Goal: Browse casually: Explore the website without a specific task or goal

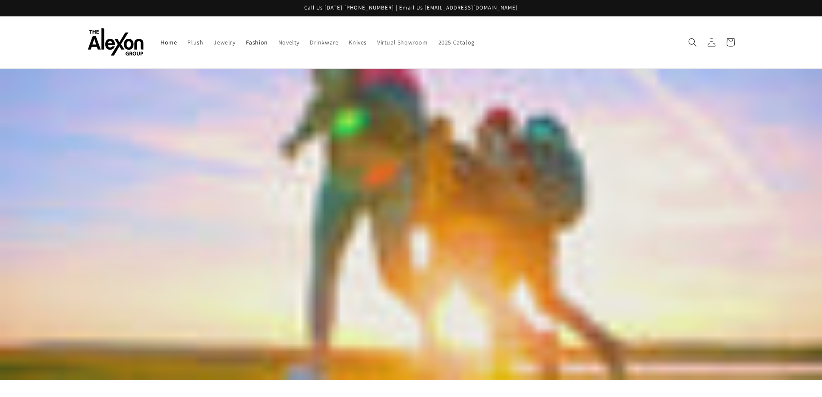
click at [262, 41] on span "Fashion" at bounding box center [257, 42] width 22 height 8
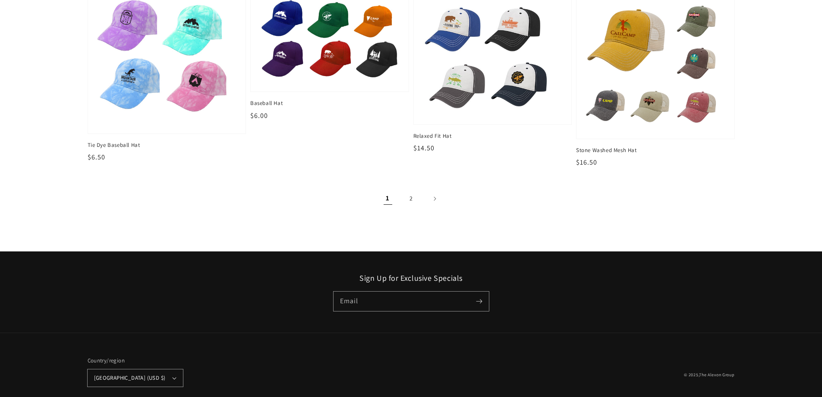
scroll to position [1166, 0]
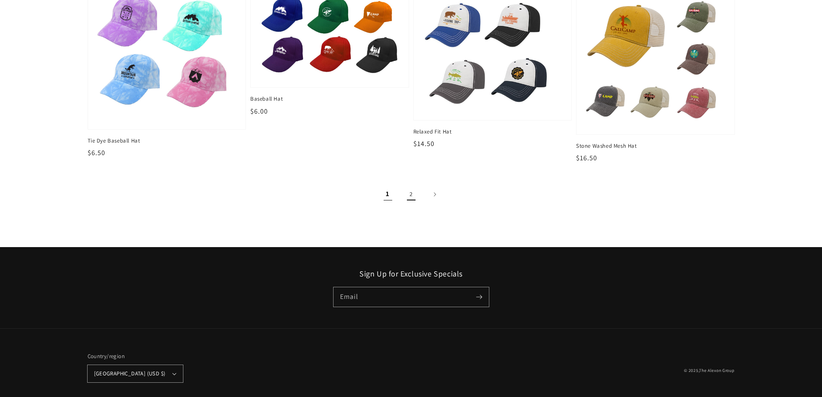
click at [412, 195] on link "2" at bounding box center [411, 194] width 19 height 19
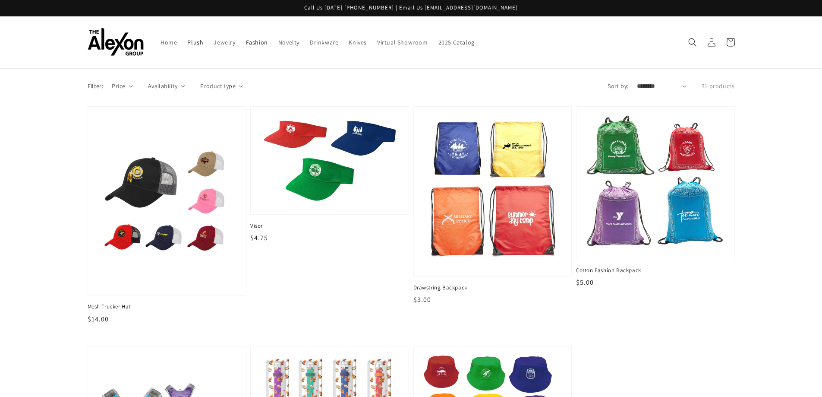
click at [195, 45] on span "Plush" at bounding box center [195, 42] width 16 height 8
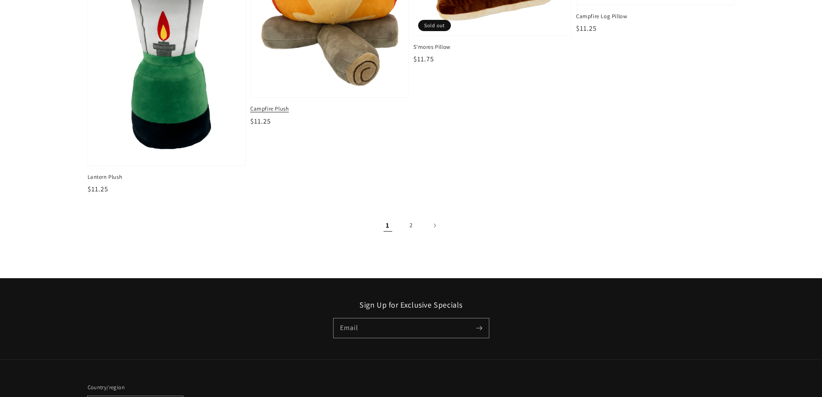
scroll to position [1478, 0]
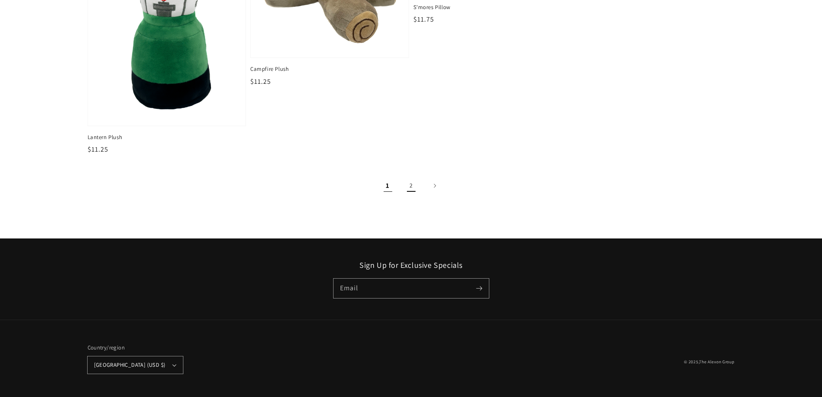
click at [411, 191] on link "2" at bounding box center [411, 185] width 19 height 19
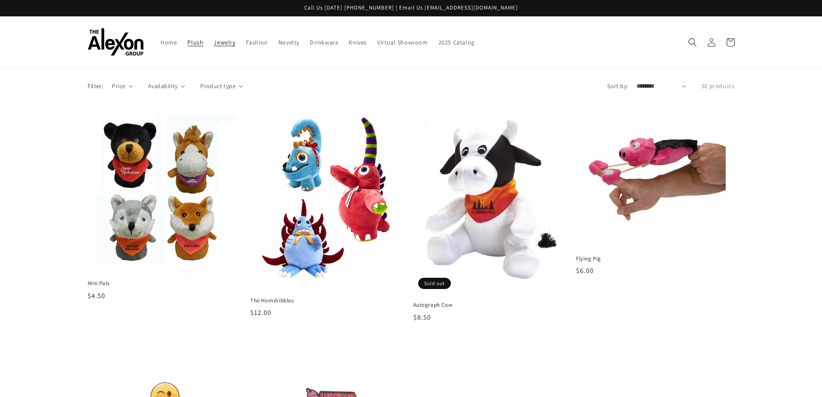
click at [219, 38] on span "Jewelry" at bounding box center [225, 42] width 22 height 8
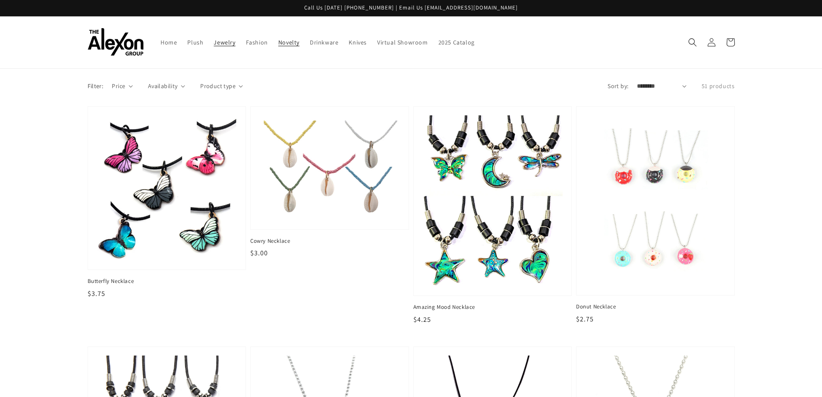
click at [283, 40] on span "Novelty" at bounding box center [288, 42] width 21 height 8
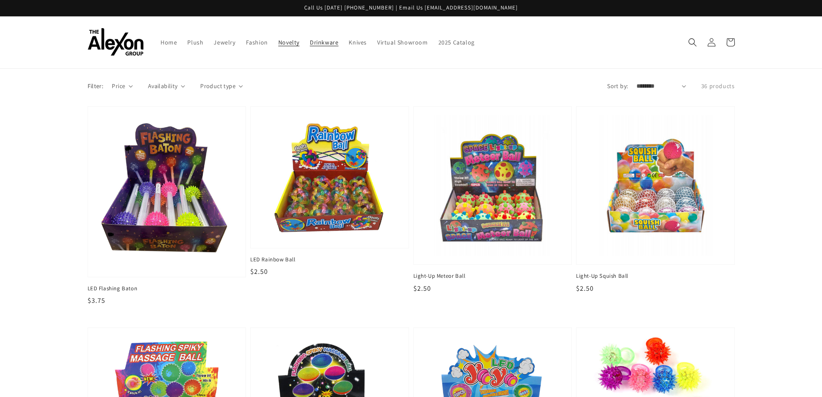
click at [318, 42] on span "Drinkware" at bounding box center [324, 42] width 28 height 8
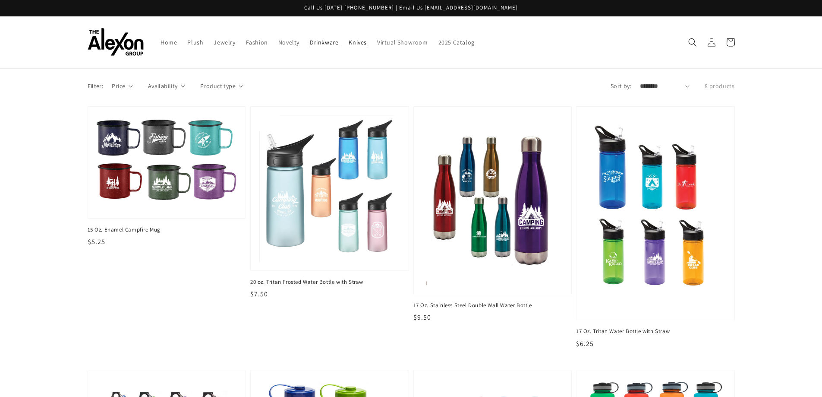
click at [349, 44] on span "Knives" at bounding box center [358, 42] width 18 height 8
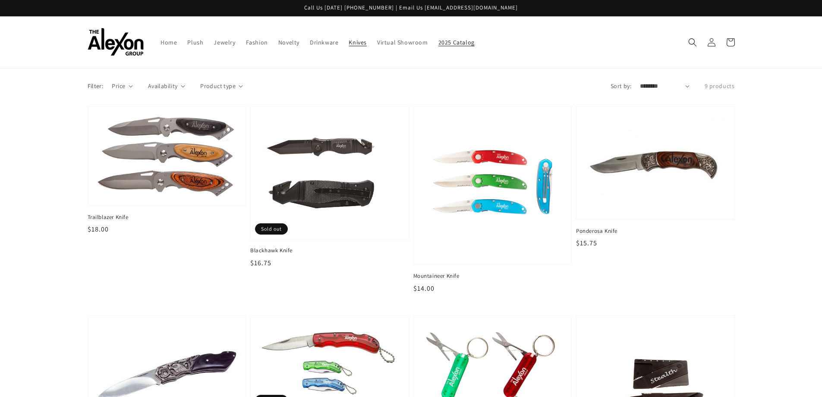
click at [439, 40] on span "2025 Catalog" at bounding box center [457, 42] width 36 height 8
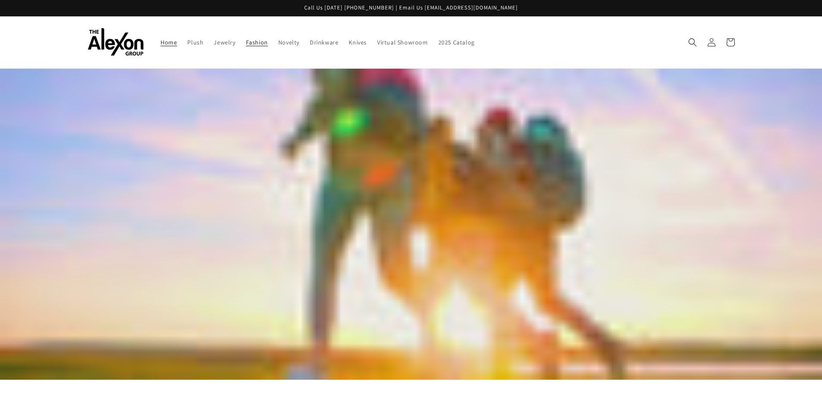
click at [249, 44] on span "Fashion" at bounding box center [257, 42] width 22 height 8
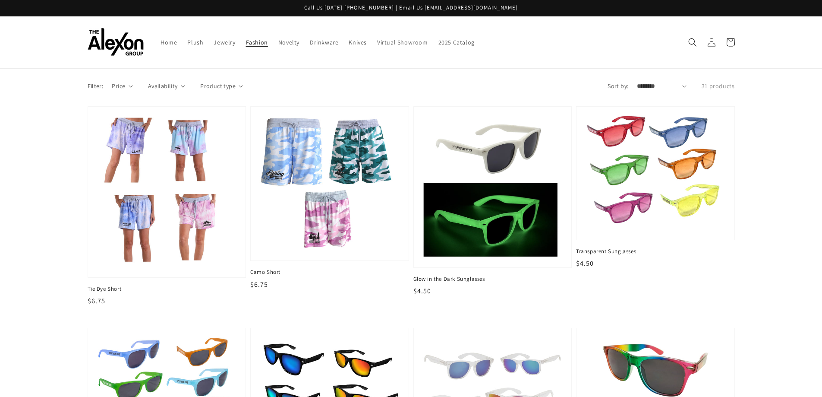
click at [252, 47] on link "Fashion" at bounding box center [257, 42] width 32 height 18
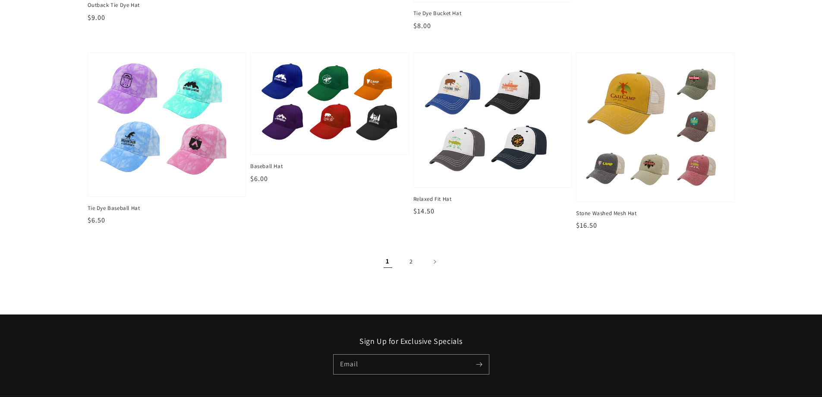
scroll to position [1174, 0]
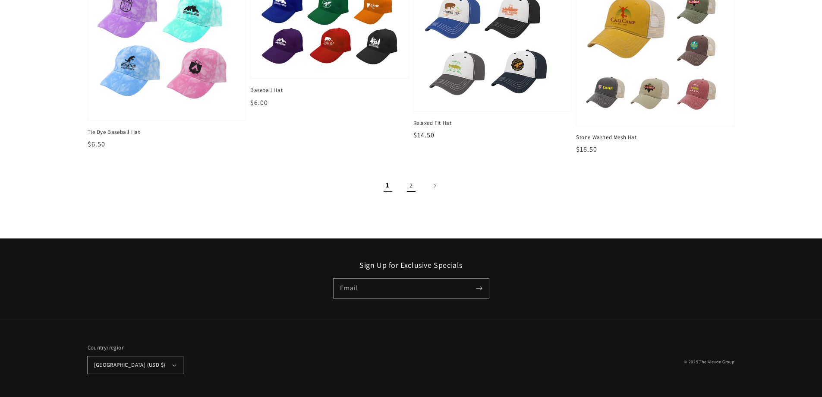
click at [409, 189] on link "2" at bounding box center [411, 185] width 19 height 19
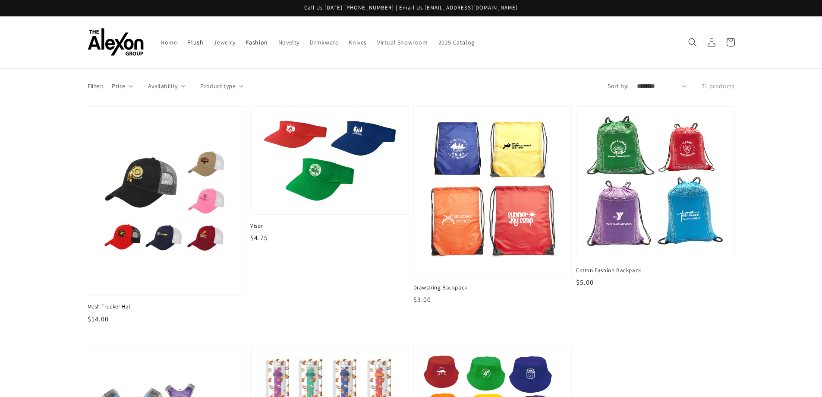
click at [190, 45] on span "Plush" at bounding box center [195, 42] width 16 height 8
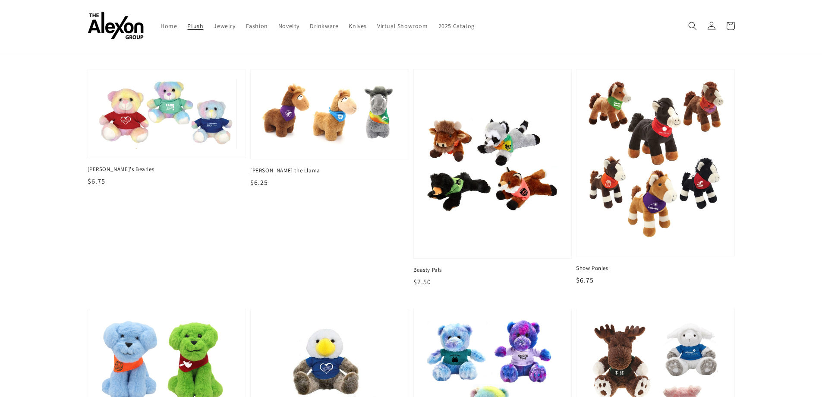
scroll to position [475, 0]
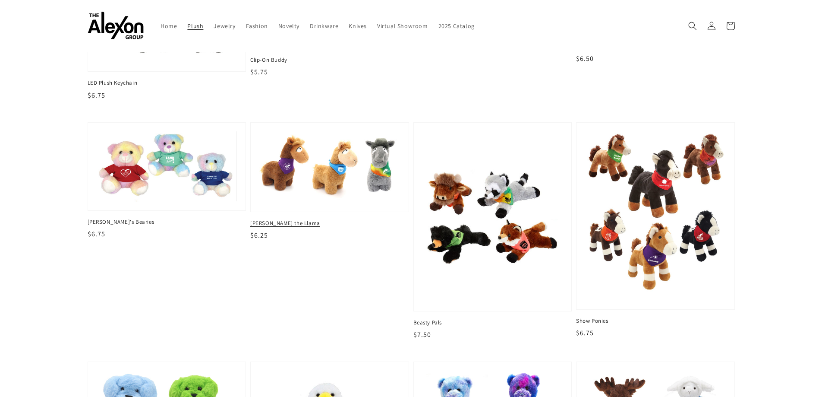
click at [319, 192] on img at bounding box center [329, 167] width 145 height 74
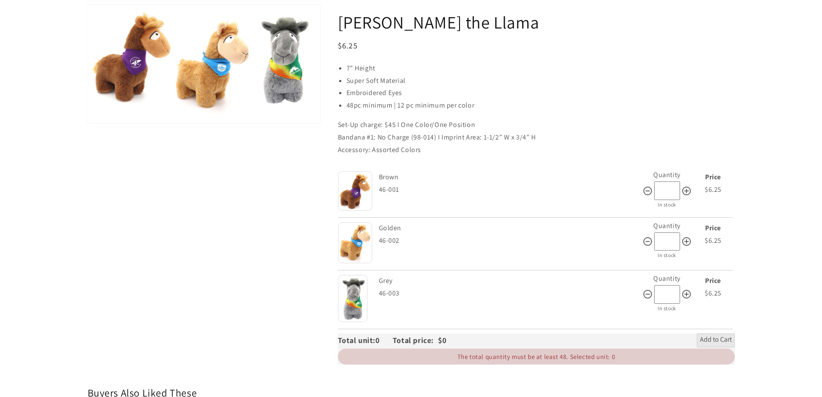
scroll to position [86, 0]
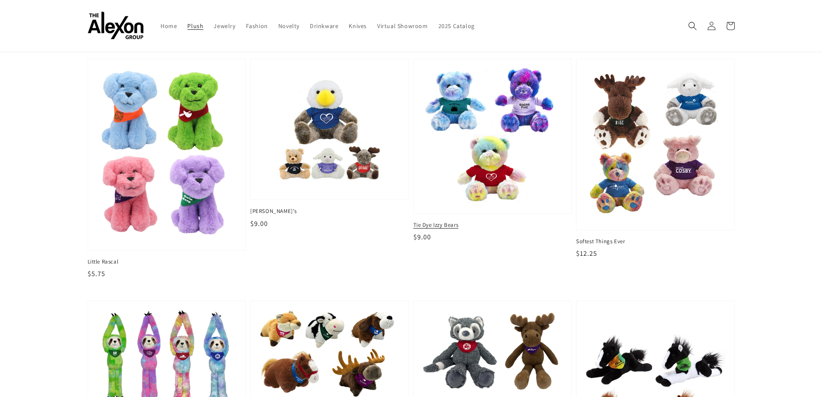
scroll to position [777, 0]
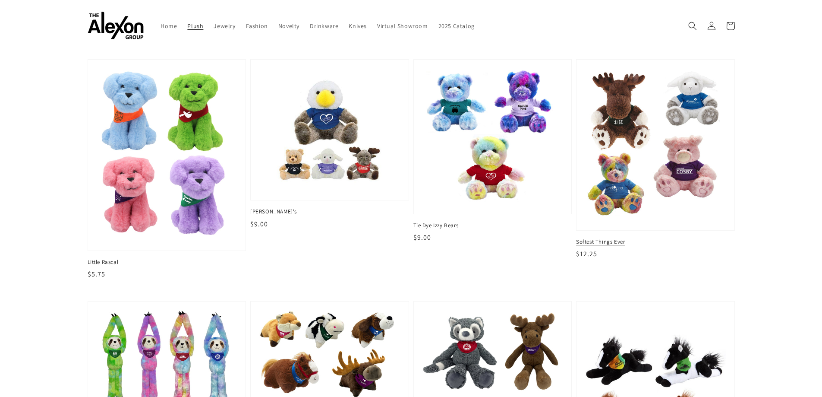
click at [604, 210] on img at bounding box center [655, 145] width 145 height 158
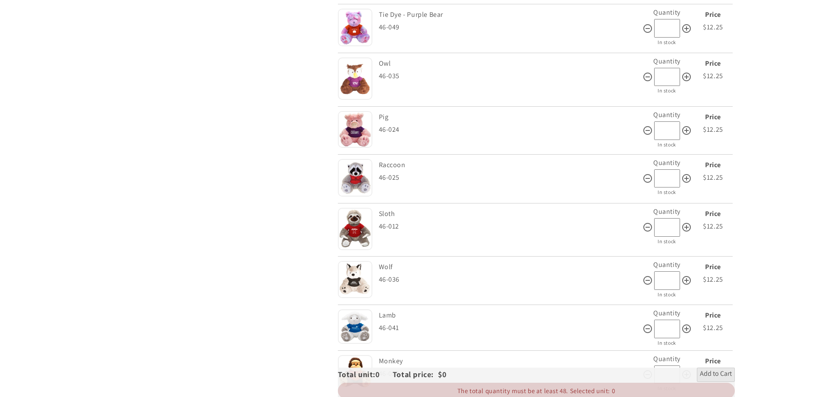
scroll to position [820, 0]
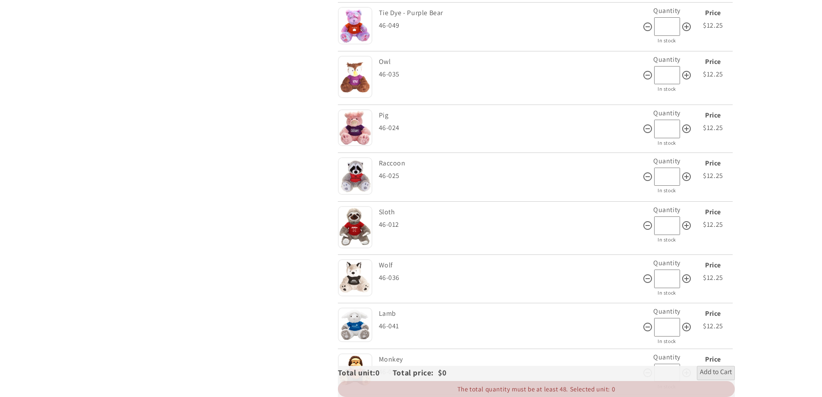
click at [350, 225] on img at bounding box center [355, 227] width 35 height 42
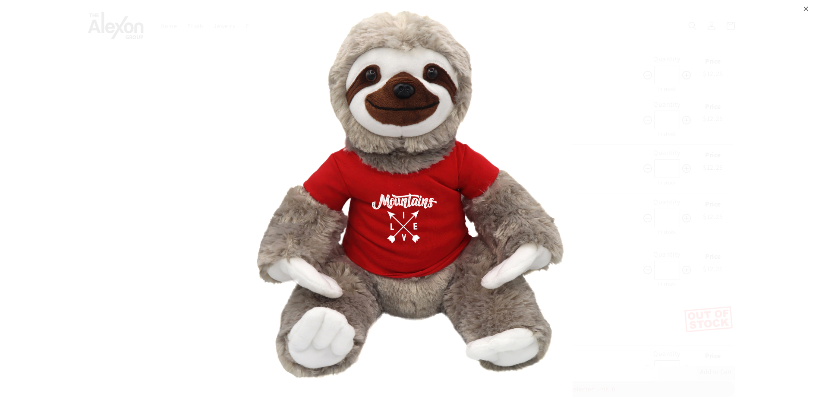
scroll to position [345, 0]
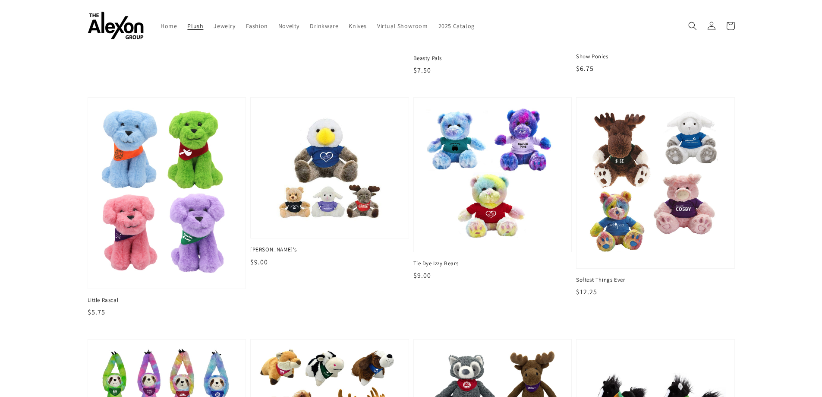
scroll to position [734, 0]
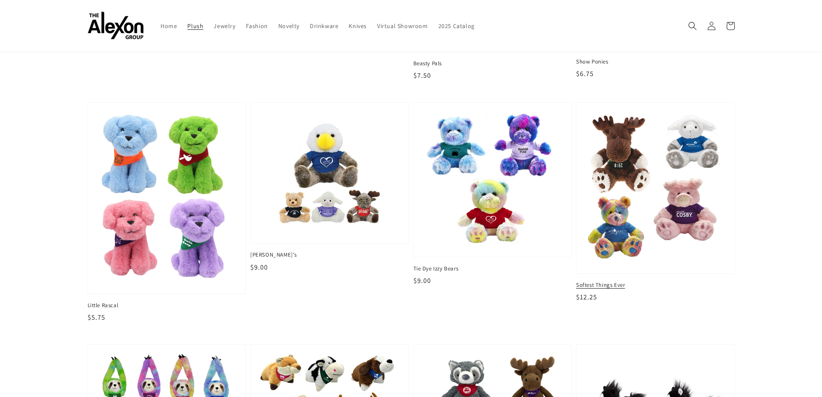
click at [593, 263] on img at bounding box center [655, 188] width 145 height 158
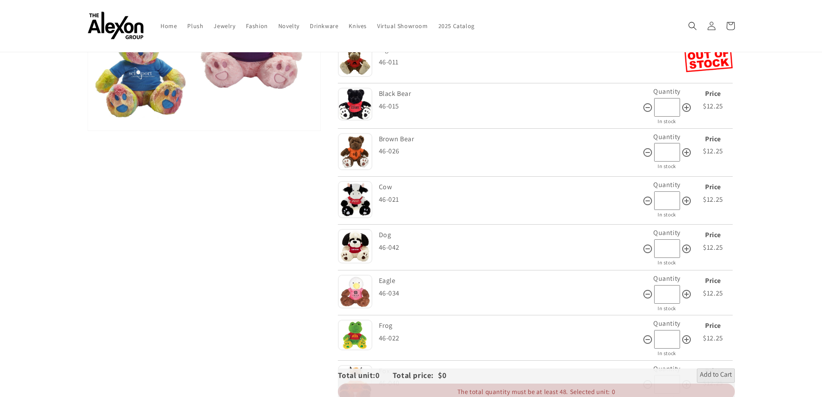
scroll to position [86, 0]
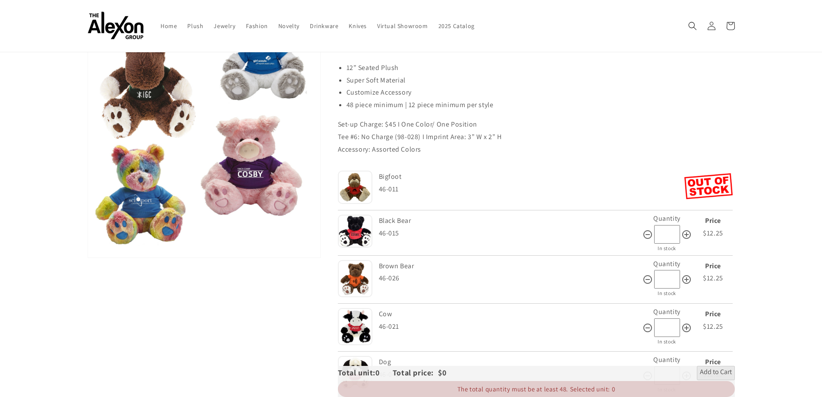
click at [351, 193] on img at bounding box center [355, 187] width 35 height 33
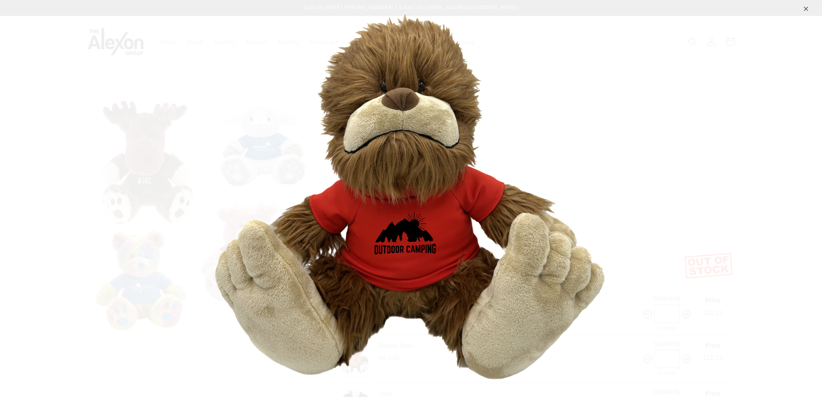
scroll to position [0, 0]
click at [696, 188] on div "⨉" at bounding box center [411, 198] width 822 height 397
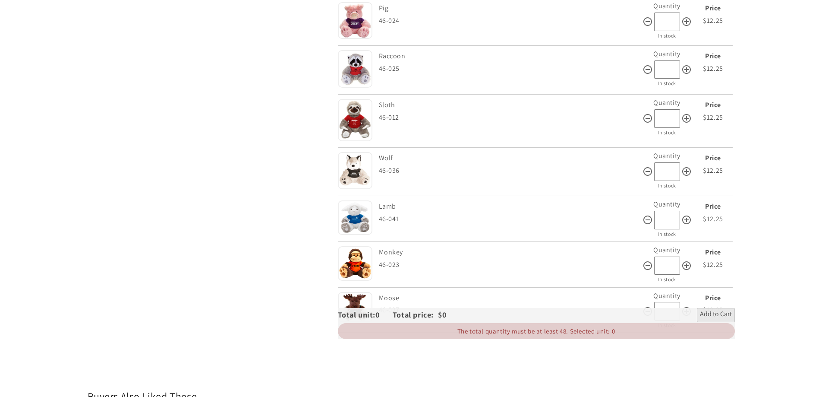
scroll to position [1123, 0]
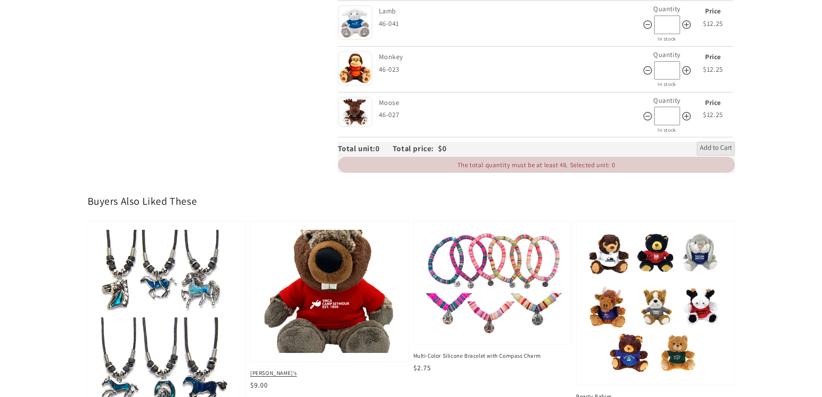
click at [354, 302] on img at bounding box center [329, 291] width 145 height 127
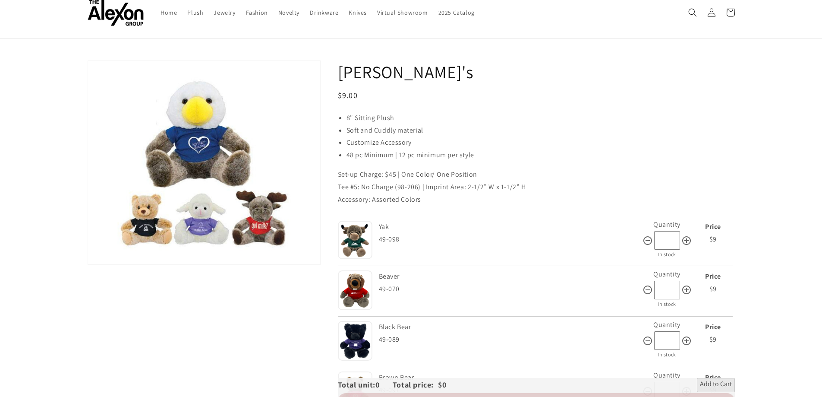
scroll to position [43, 0]
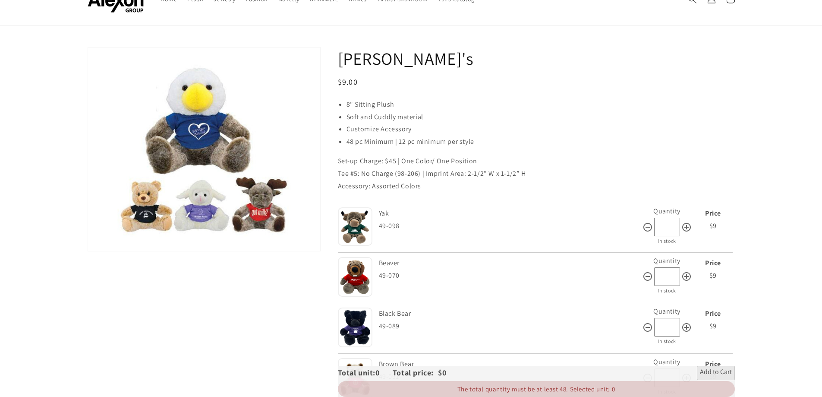
click at [359, 230] on img at bounding box center [355, 226] width 35 height 38
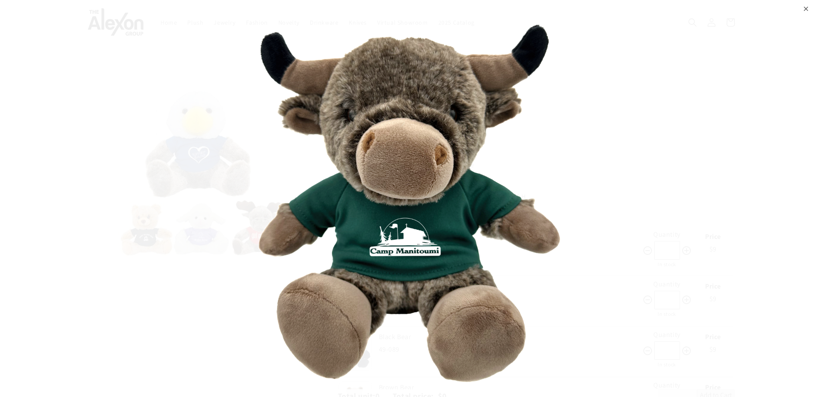
scroll to position [0, 0]
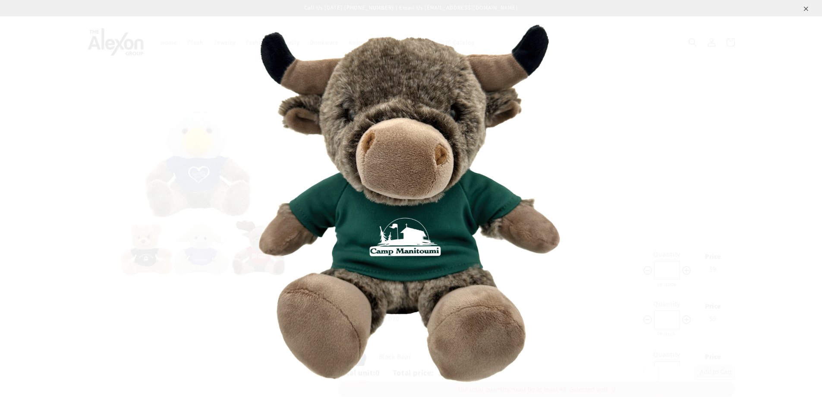
click at [682, 218] on div "⨉" at bounding box center [411, 198] width 822 height 397
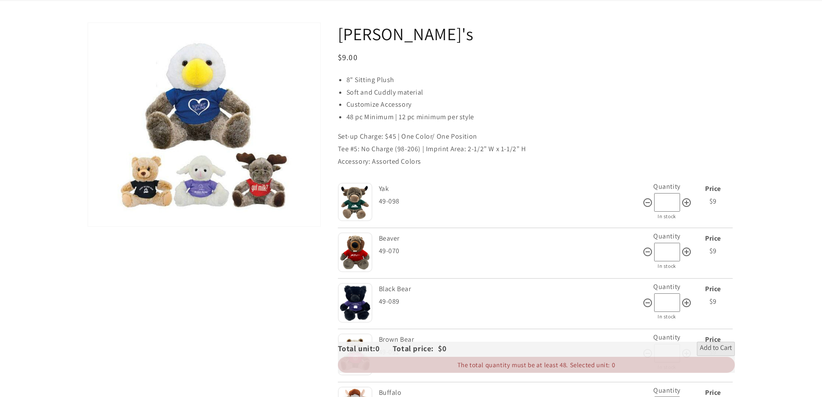
scroll to position [86, 0]
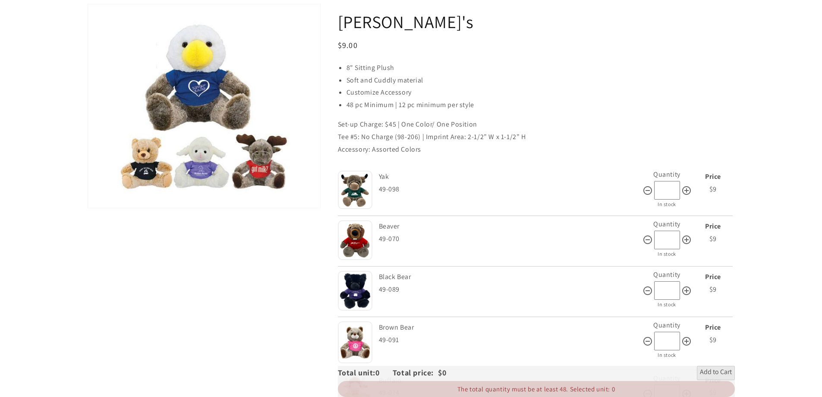
click at [360, 234] on img at bounding box center [355, 240] width 35 height 40
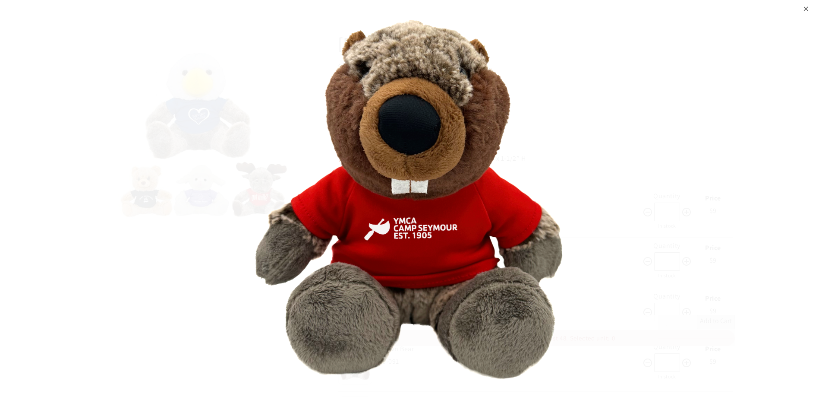
scroll to position [0, 0]
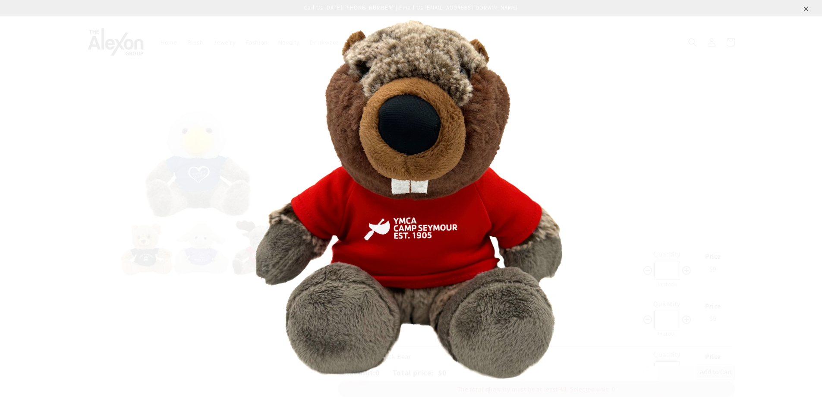
click at [607, 243] on div "⨉" at bounding box center [411, 198] width 822 height 397
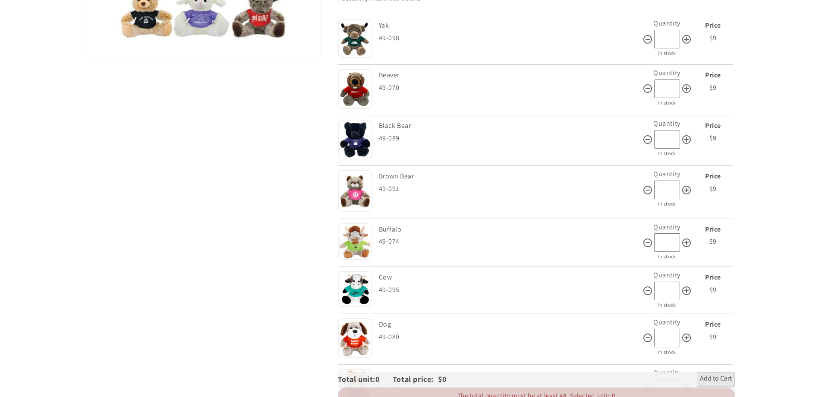
scroll to position [259, 0]
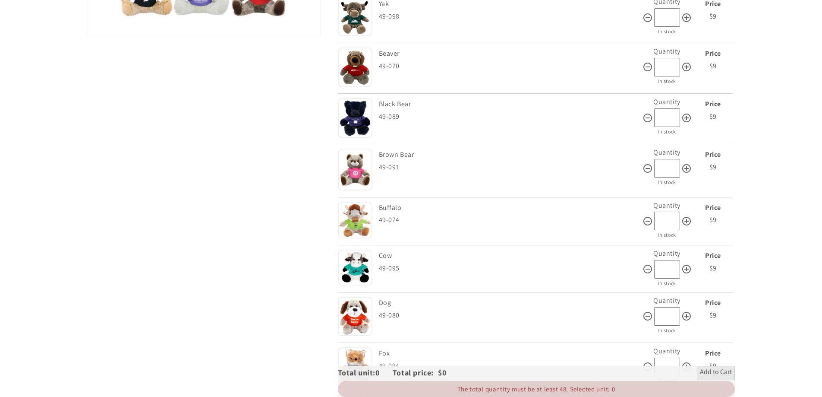
click at [359, 218] on img at bounding box center [355, 220] width 35 height 37
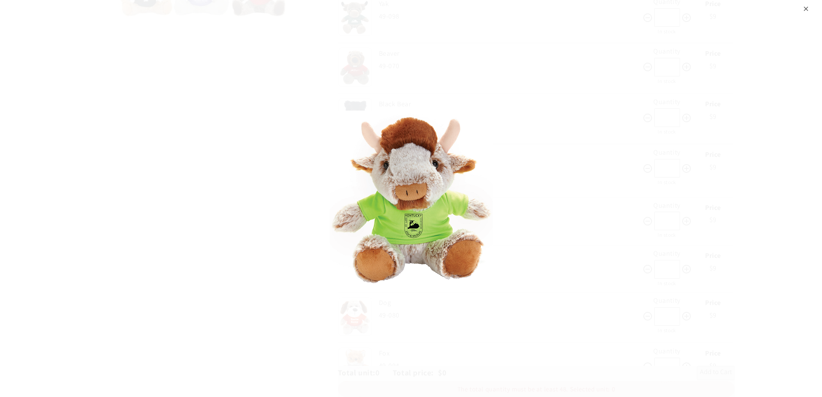
click at [625, 253] on div "⨉" at bounding box center [411, 198] width 822 height 397
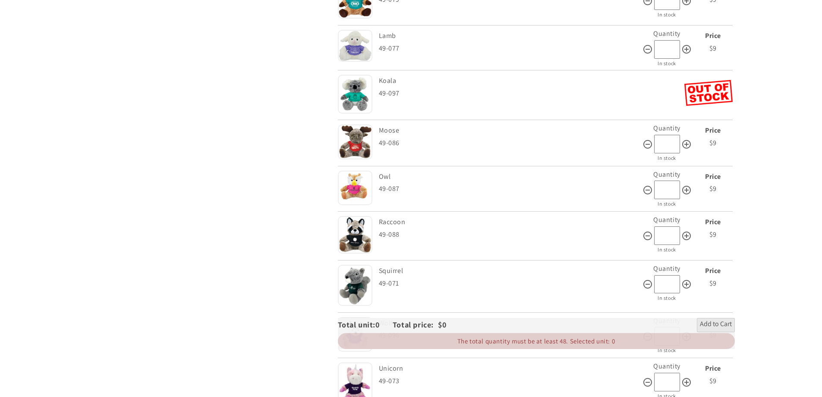
scroll to position [820, 0]
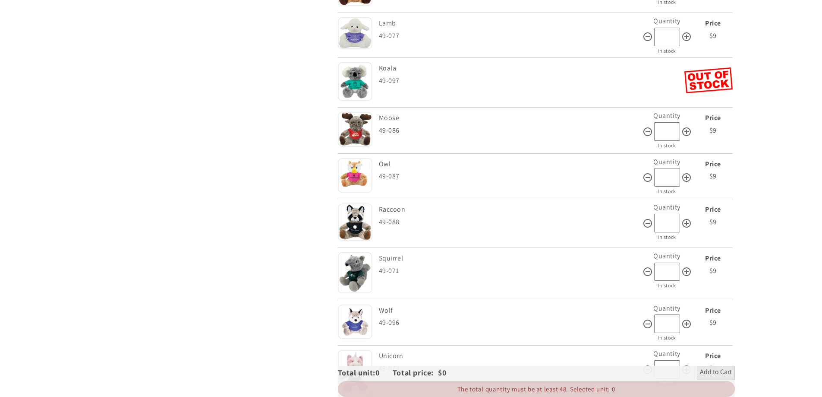
click at [359, 275] on img at bounding box center [355, 272] width 35 height 41
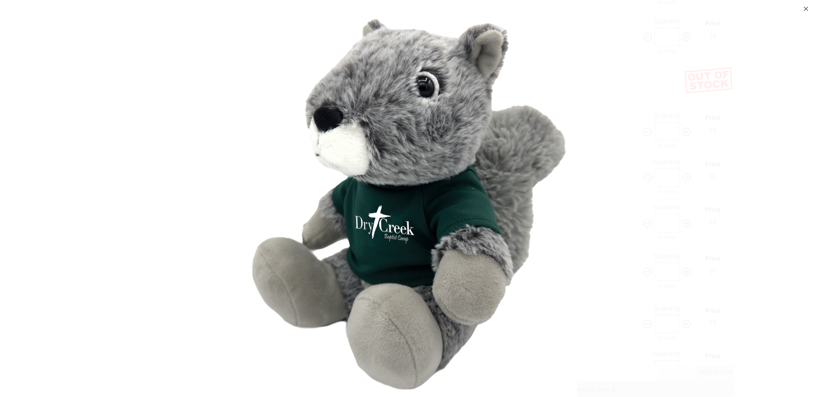
click at [548, 266] on img at bounding box center [411, 198] width 332 height 397
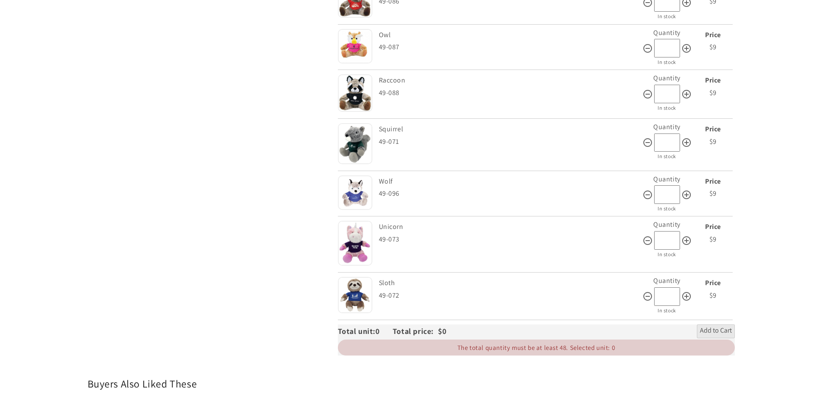
scroll to position [950, 0]
click at [364, 247] on img at bounding box center [355, 242] width 35 height 45
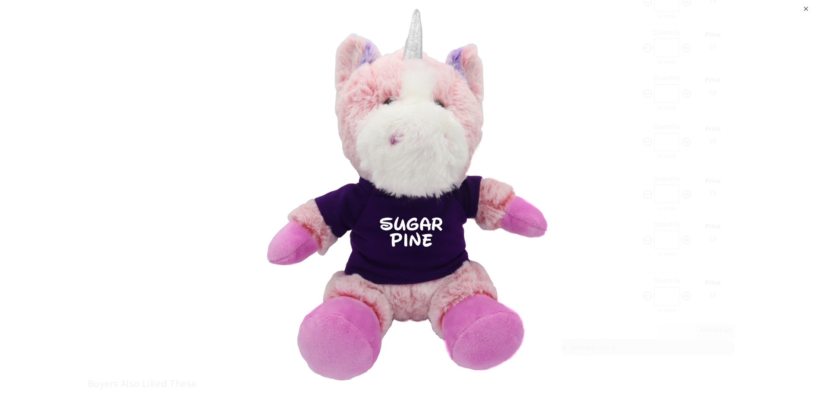
click at [707, 252] on div "⨉" at bounding box center [411, 198] width 822 height 397
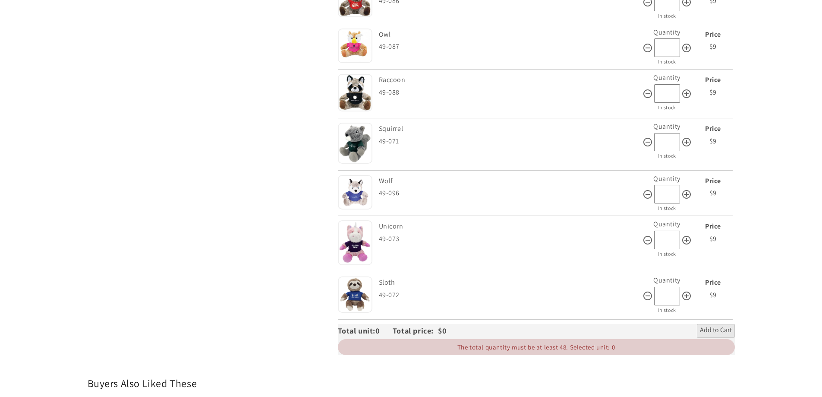
click at [351, 109] on img at bounding box center [355, 93] width 35 height 38
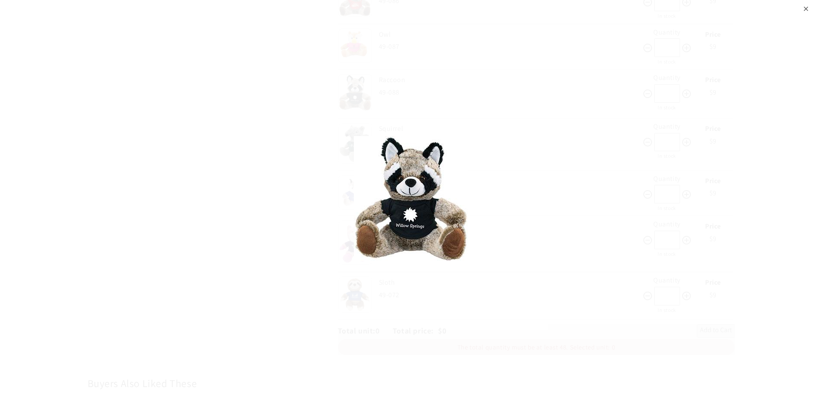
drag, startPoint x: 565, startPoint y: 308, endPoint x: 568, endPoint y: 386, distance: 78.7
click at [566, 308] on div "⨉" at bounding box center [411, 198] width 822 height 397
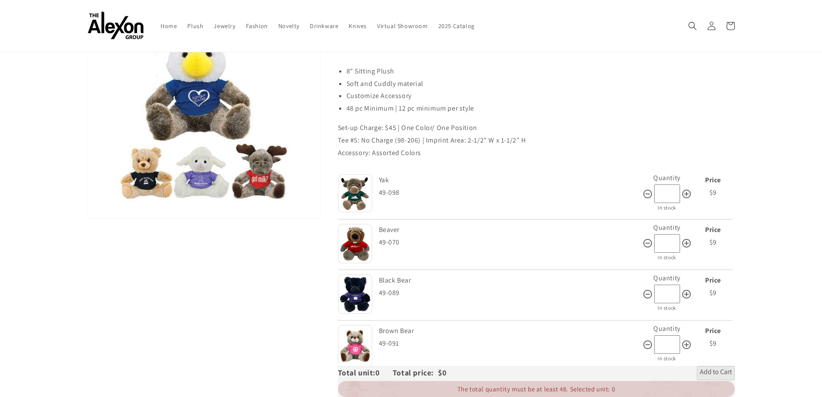
scroll to position [0, 0]
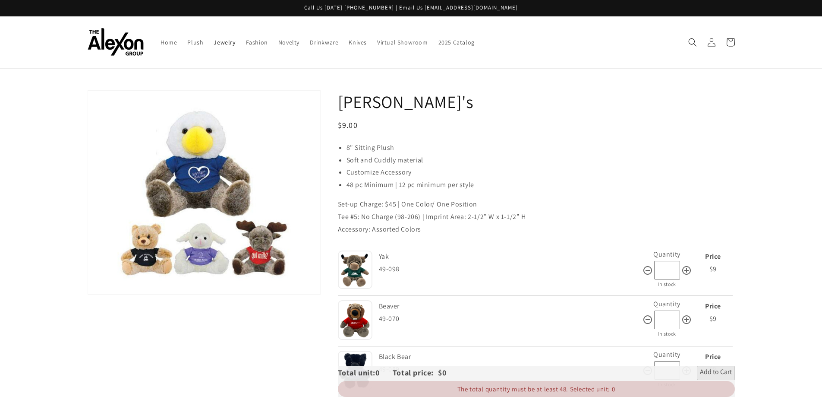
click at [224, 40] on span "Jewelry" at bounding box center [225, 42] width 22 height 8
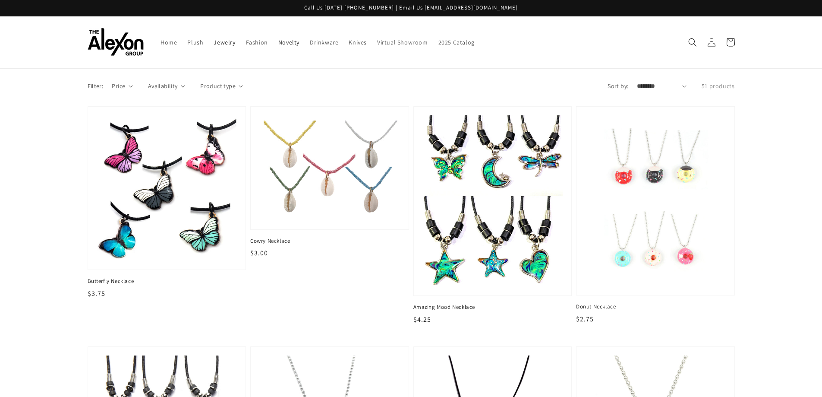
click at [280, 37] on link "Novelty" at bounding box center [289, 42] width 32 height 18
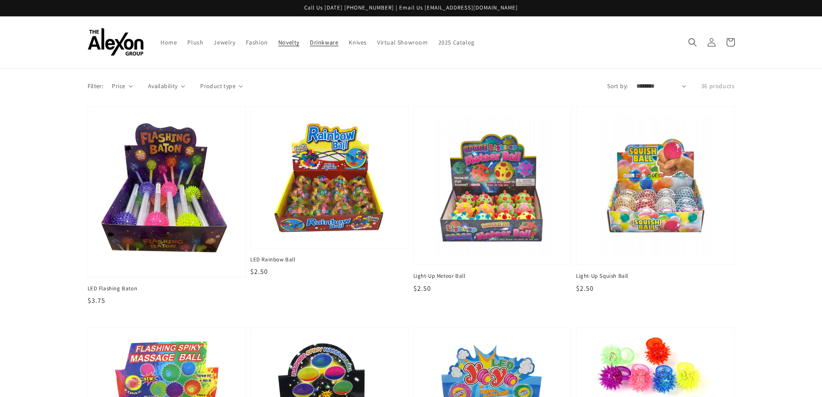
click at [317, 50] on link "Drinkware" at bounding box center [324, 42] width 39 height 18
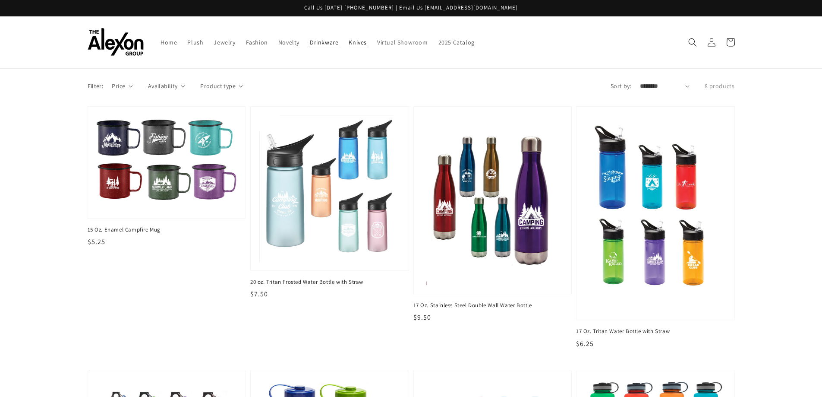
click at [357, 43] on span "Knives" at bounding box center [358, 42] width 18 height 8
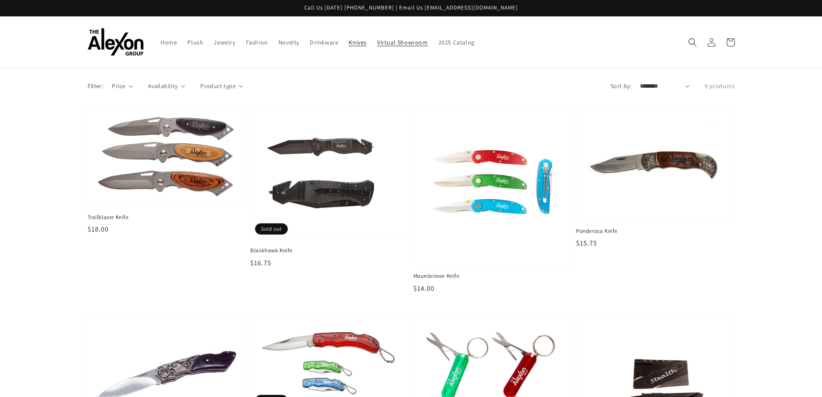
click at [378, 42] on span "Virtual Showroom" at bounding box center [402, 42] width 51 height 8
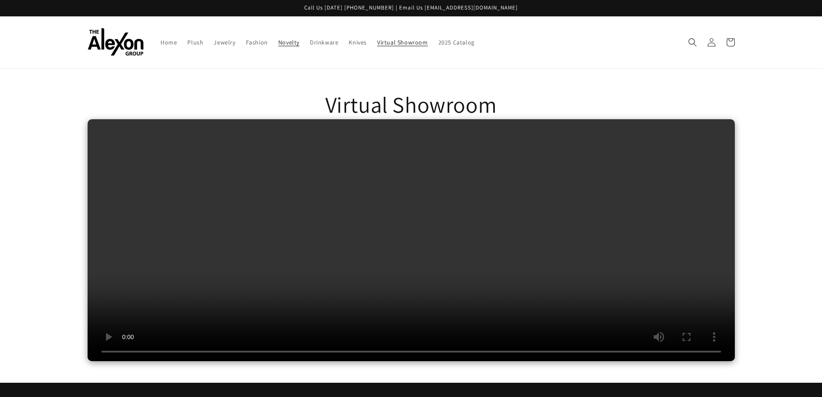
click at [293, 40] on span "Novelty" at bounding box center [288, 42] width 21 height 8
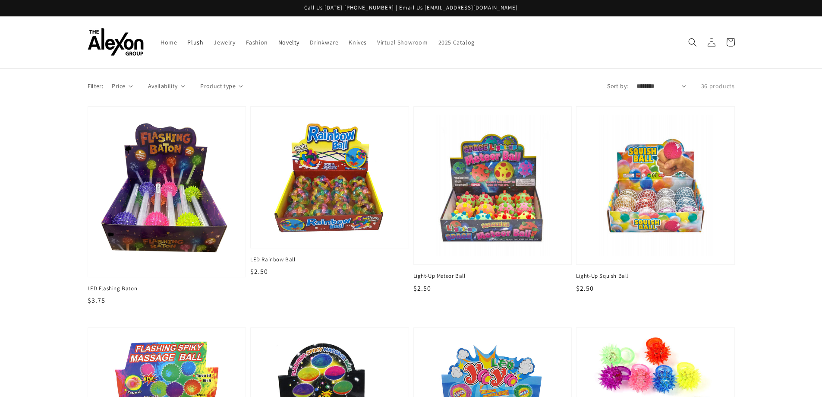
click at [202, 43] on span "Plush" at bounding box center [195, 42] width 16 height 8
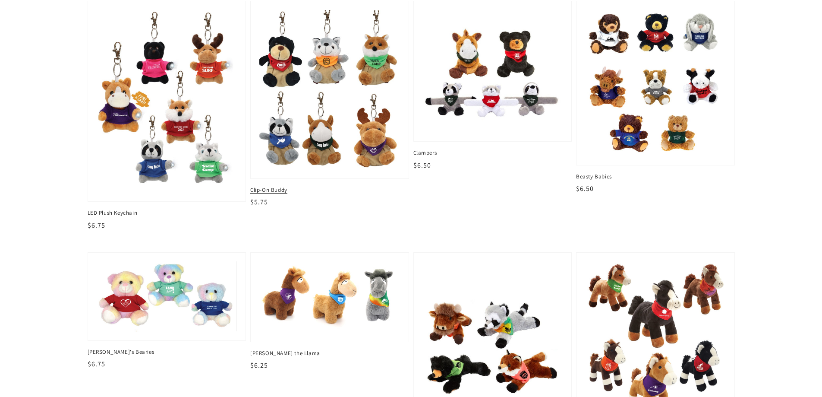
scroll to position [345, 0]
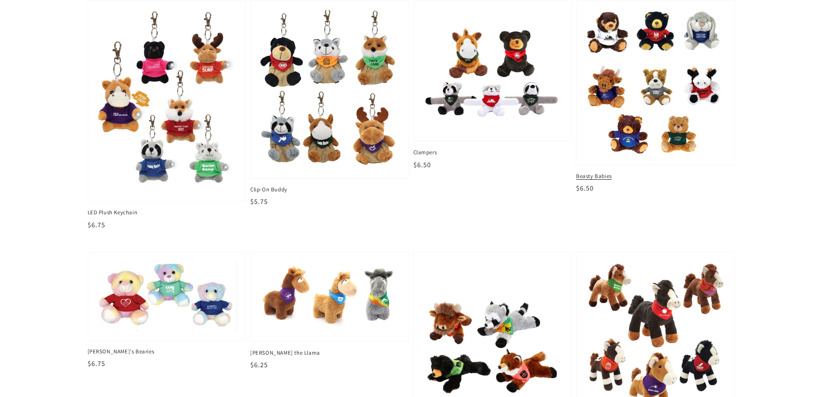
click at [670, 84] on img at bounding box center [655, 82] width 145 height 151
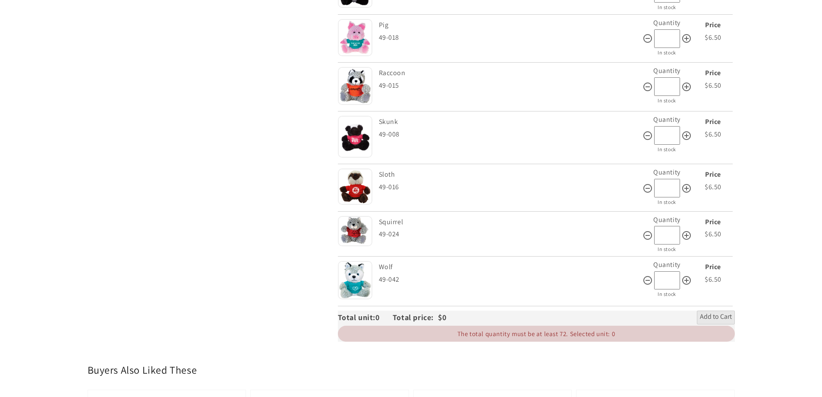
scroll to position [1641, 0]
